Goal: Check status: Check status

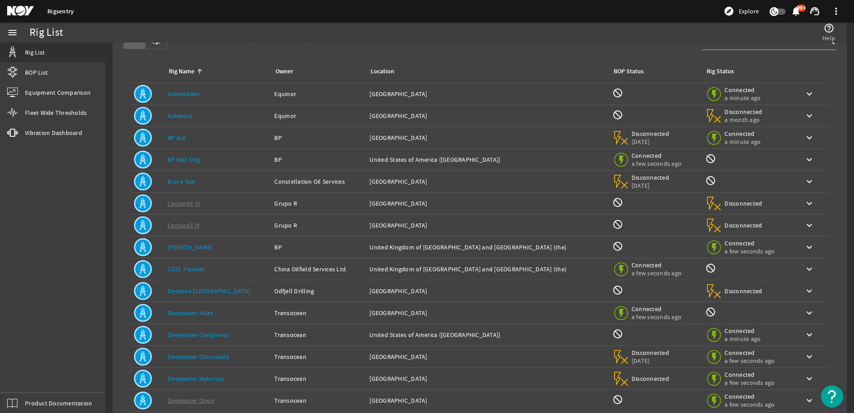
scroll to position [82, 0]
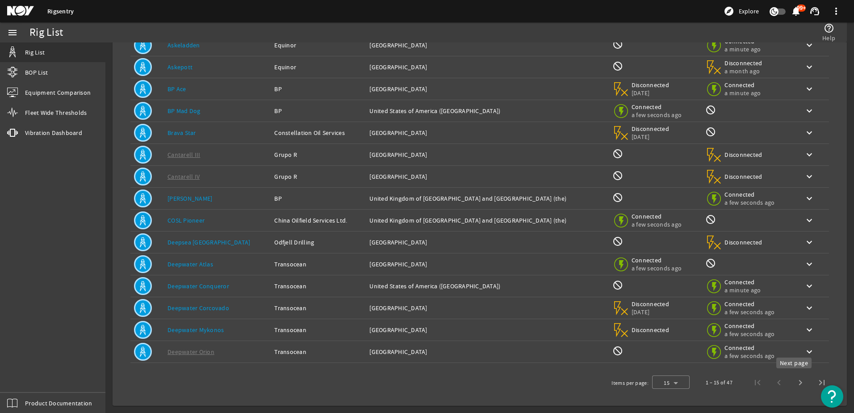
click at [791, 386] on span "Next page" at bounding box center [800, 382] width 21 height 21
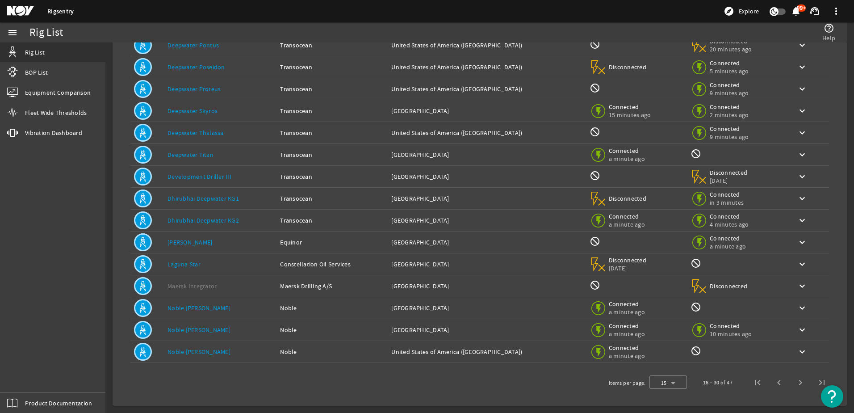
click at [791, 386] on span "Next page" at bounding box center [800, 382] width 21 height 21
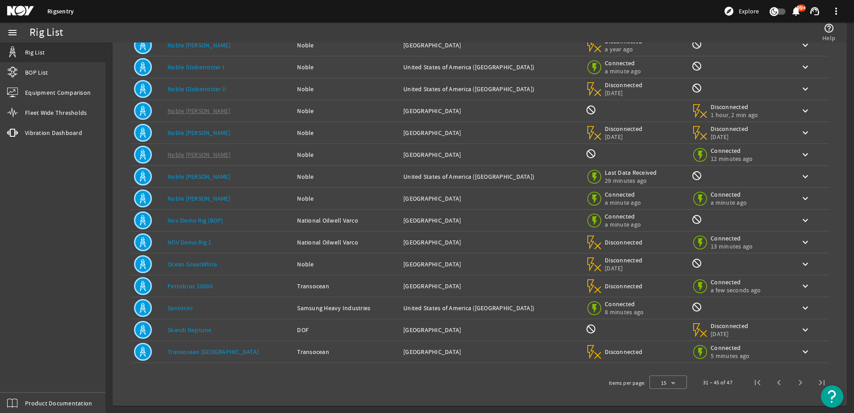
click at [183, 307] on link "Santorini" at bounding box center [180, 308] width 25 height 8
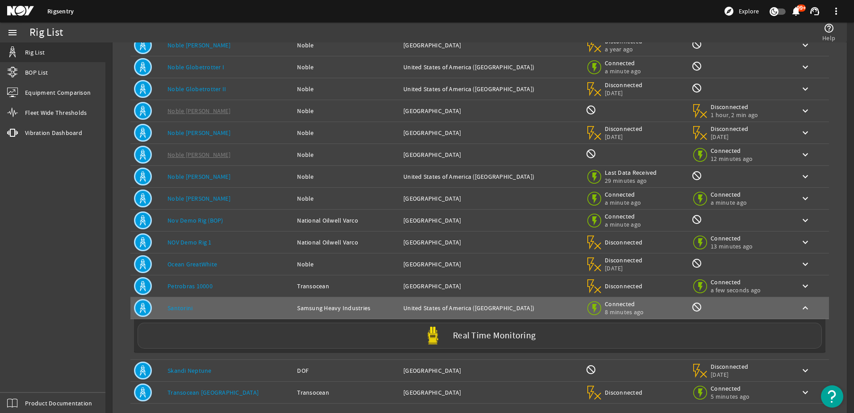
click at [478, 340] on label "Real Time Monitoring" at bounding box center [494, 335] width 83 height 9
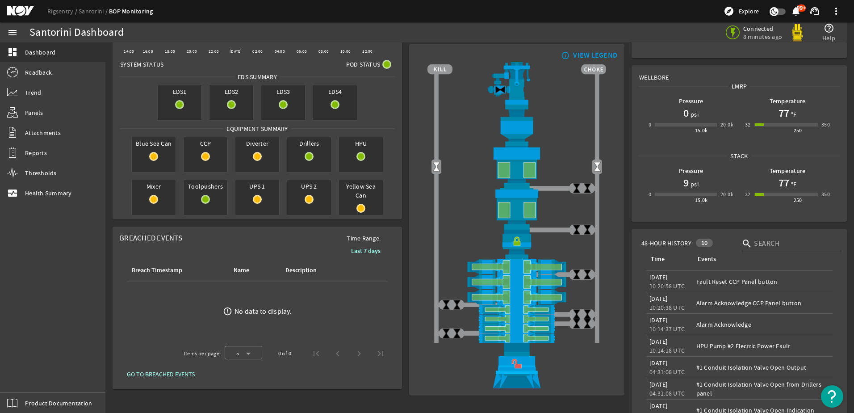
scroll to position [45, 0]
click at [58, 201] on link "monitor_heart Health Summary" at bounding box center [52, 193] width 105 height 20
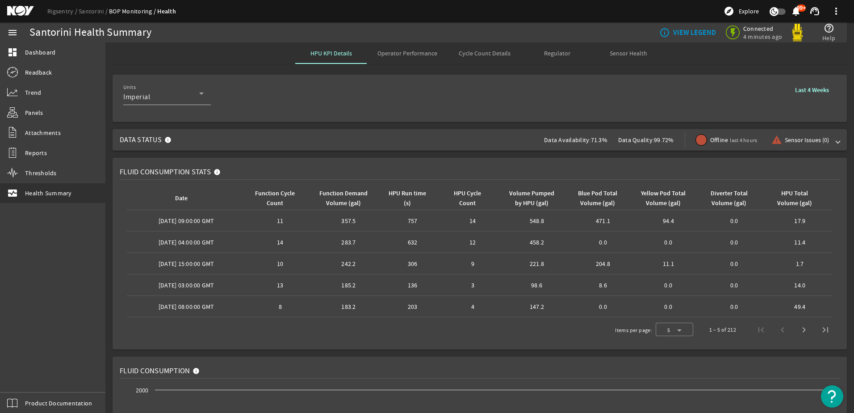
click at [407, 54] on span "Operator Performance" at bounding box center [408, 53] width 60 height 6
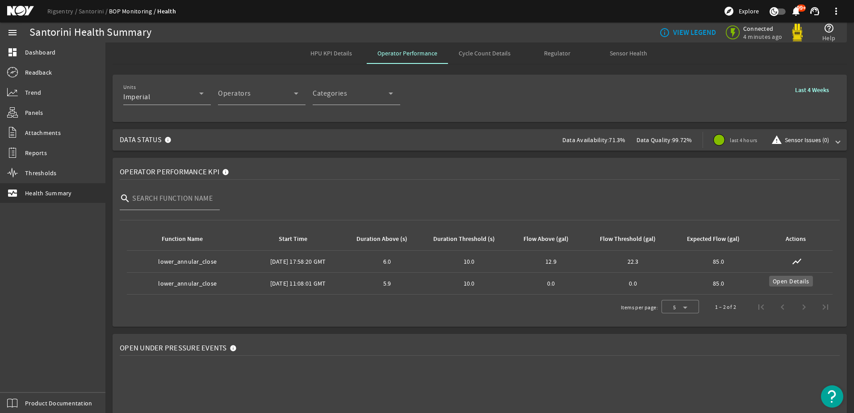
click at [796, 265] on mat-icon "show_chart" at bounding box center [797, 261] width 11 height 11
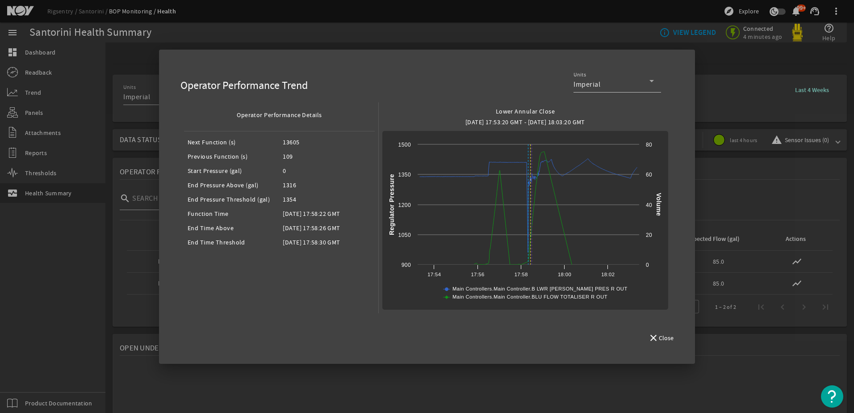
click at [721, 113] on div at bounding box center [427, 206] width 854 height 413
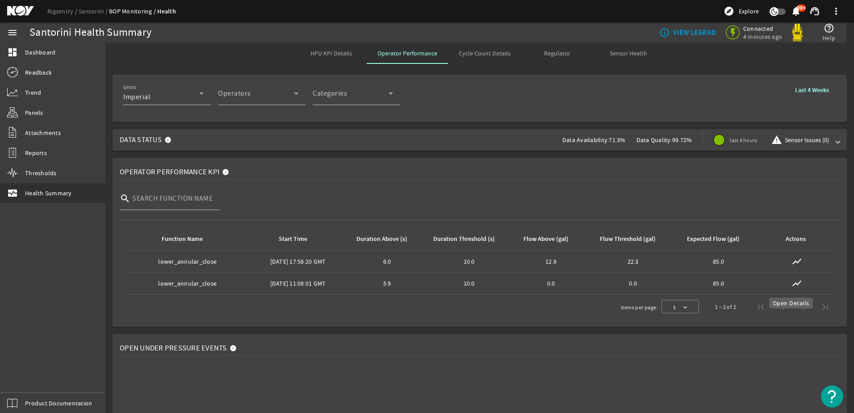
click at [796, 283] on mat-icon "show_chart" at bounding box center [797, 283] width 11 height 11
